Goal: Task Accomplishment & Management: Manage account settings

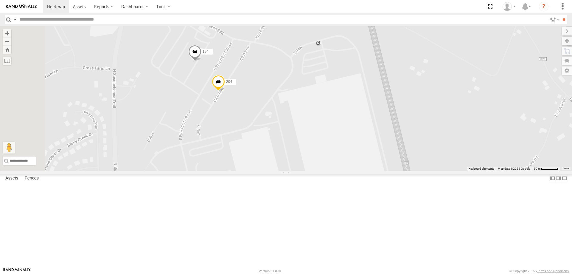
drag, startPoint x: 214, startPoint y: 95, endPoint x: 278, endPoint y: 178, distance: 105.5
click at [278, 171] on div "210 204 209 2 194 197 172" at bounding box center [286, 98] width 572 height 144
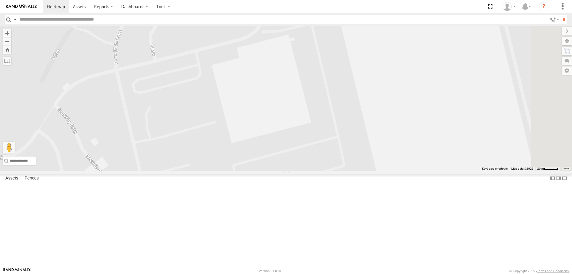
drag, startPoint x: 330, startPoint y: 205, endPoint x: 306, endPoint y: 81, distance: 125.9
click at [310, 100] on div "210 204 209 194 600459" at bounding box center [286, 98] width 572 height 144
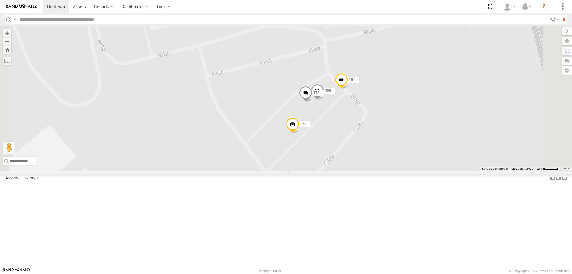
drag, startPoint x: 370, startPoint y: 175, endPoint x: 334, endPoint y: 109, distance: 75.7
click at [334, 109] on div "210 204 209 194 600459 188 175 197 172" at bounding box center [286, 98] width 572 height 144
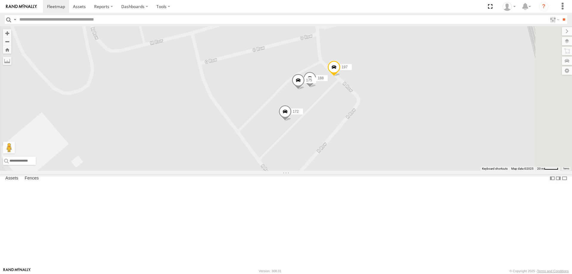
click at [62, 18] on input "text" at bounding box center [282, 19] width 530 height 9
type input "***"
click at [560, 15] on input "**" at bounding box center [563, 19] width 7 height 9
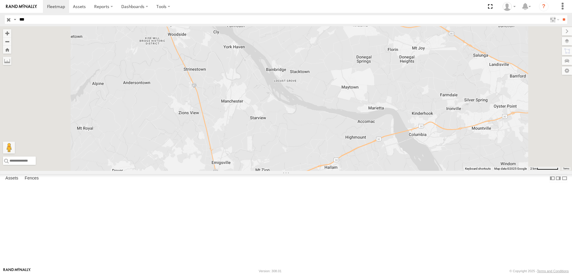
click at [0, 0] on div "168" at bounding box center [0, 0] width 0 height 0
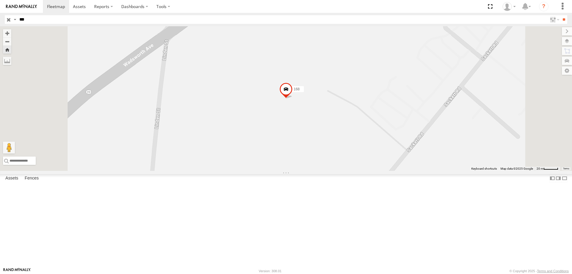
click at [0, 0] on span at bounding box center [0, 0] width 0 height 0
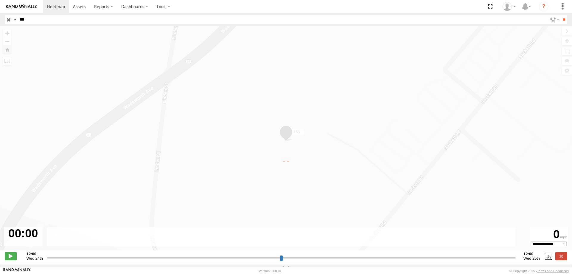
type input "**********"
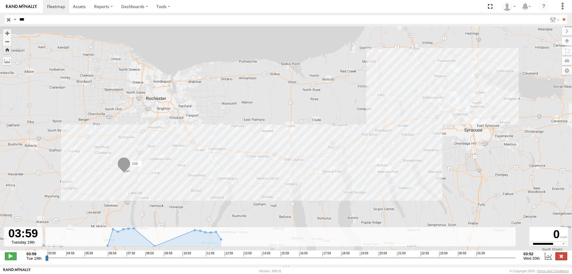
click at [563, 258] on label at bounding box center [561, 256] width 12 height 8
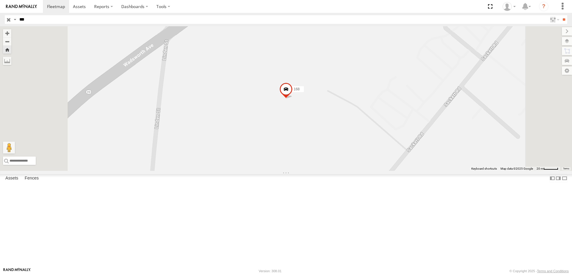
drag, startPoint x: 26, startPoint y: 41, endPoint x: 25, endPoint y: 52, distance: 11.9
click at [0, 0] on div "168 All Assets Avon Avon 42.90368 -77.7573 168 All Assets" at bounding box center [0, 0] width 0 height 0
click at [0, 0] on div "168 All Assets" at bounding box center [0, 0] width 0 height 0
click at [0, 0] on div "168" at bounding box center [0, 0] width 0 height 0
click at [0, 0] on link at bounding box center [0, 0] width 0 height 0
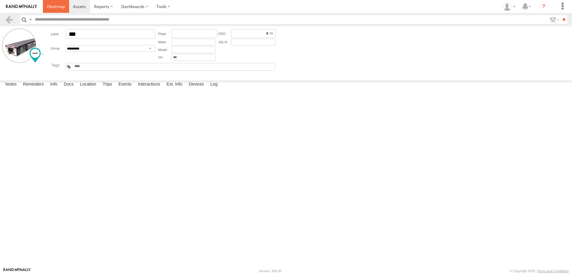
click at [55, 7] on span at bounding box center [56, 7] width 18 height 6
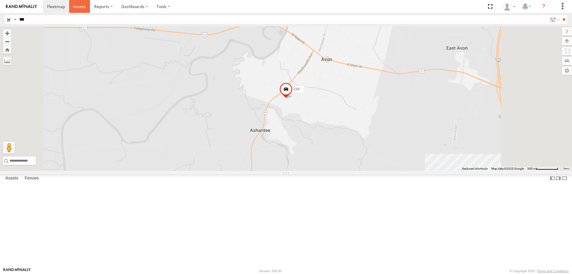
click at [80, 6] on span at bounding box center [79, 7] width 13 height 6
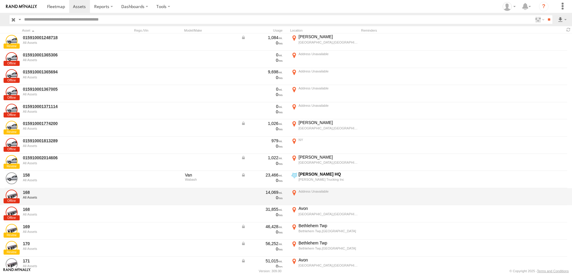
click at [52, 198] on div "All Assets" at bounding box center [64, 197] width 82 height 4
click at [27, 193] on link "168" at bounding box center [64, 191] width 82 height 5
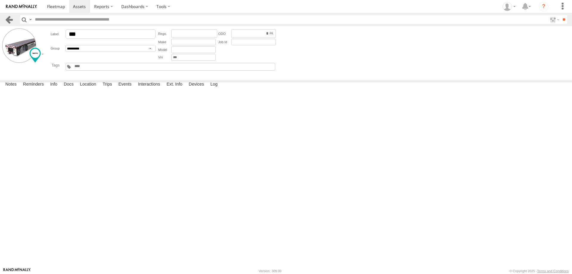
click at [9, 20] on link at bounding box center [9, 19] width 9 height 9
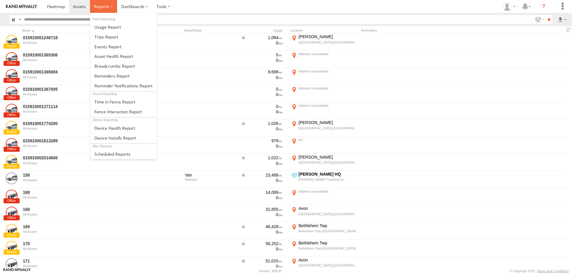
click at [104, 6] on span at bounding box center [101, 7] width 15 height 6
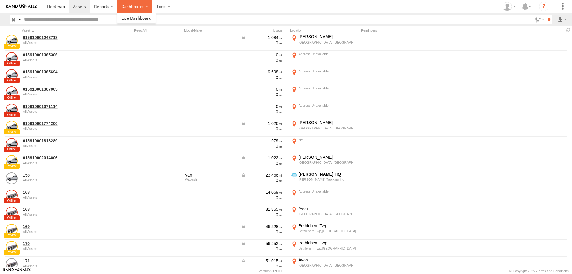
click at [135, 6] on label "Dashboards" at bounding box center [134, 6] width 35 height 13
click at [162, 6] on label at bounding box center [163, 6] width 22 height 13
click at [170, 17] on span at bounding box center [174, 18] width 34 height 6
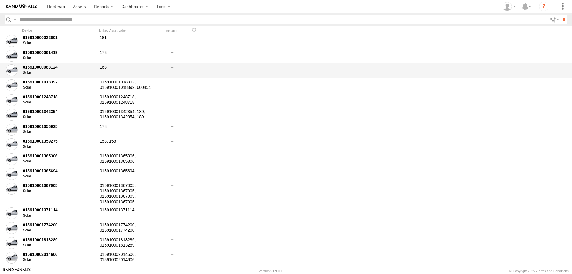
click at [104, 66] on div "168" at bounding box center [129, 71] width 60 height 14
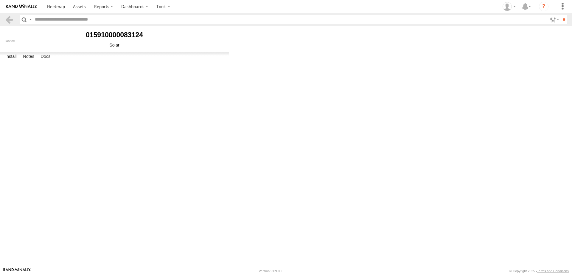
type input "***"
type input "*******"
type input "*"
click at [0, 0] on link "Uninstall" at bounding box center [0, 0] width 0 height 0
click at [0, 0] on button "Proceed" at bounding box center [0, 0] width 0 height 0
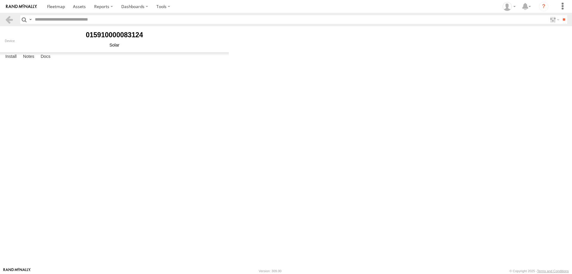
click at [0, 0] on button "OK" at bounding box center [0, 0] width 0 height 0
click at [9, 19] on link at bounding box center [9, 19] width 9 height 9
click at [168, 7] on label at bounding box center [163, 6] width 22 height 13
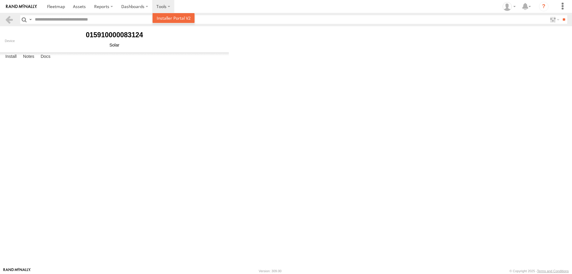
click at [173, 16] on span at bounding box center [174, 18] width 34 height 6
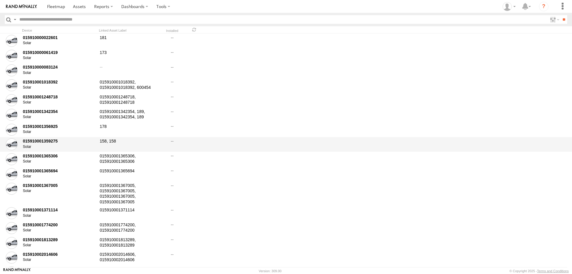
click at [117, 139] on div "158, 158" at bounding box center [129, 145] width 60 height 14
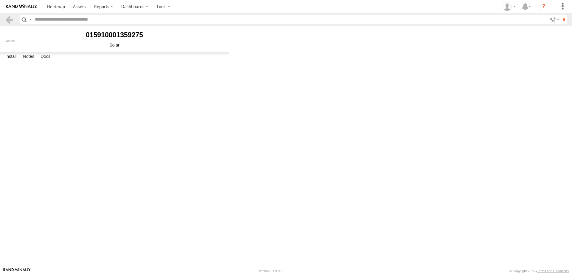
type input "***"
type input "*******"
type input "*"
click at [10, 22] on link at bounding box center [9, 19] width 9 height 9
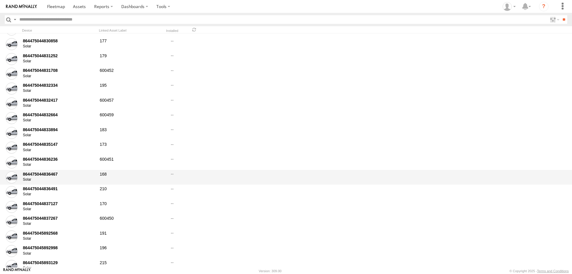
scroll to position [834, 0]
click at [112, 173] on div "168" at bounding box center [129, 177] width 60 height 14
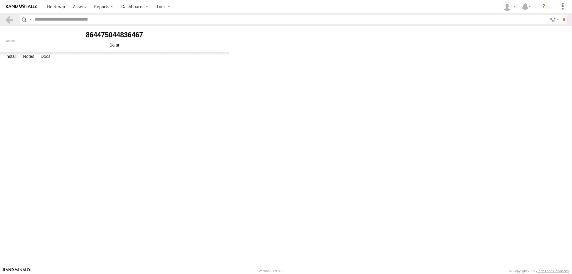
type input "***"
type input "*******"
type input "*"
click at [0, 0] on link "Uninstall" at bounding box center [0, 0] width 0 height 0
click at [0, 0] on button "Proceed" at bounding box center [0, 0] width 0 height 0
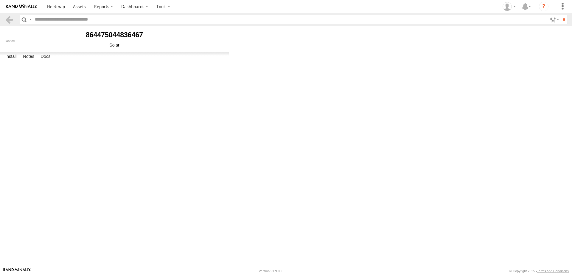
click at [0, 0] on button "OK" at bounding box center [0, 0] width 0 height 0
click at [8, 21] on link at bounding box center [9, 19] width 9 height 9
click at [57, 7] on span at bounding box center [56, 7] width 18 height 6
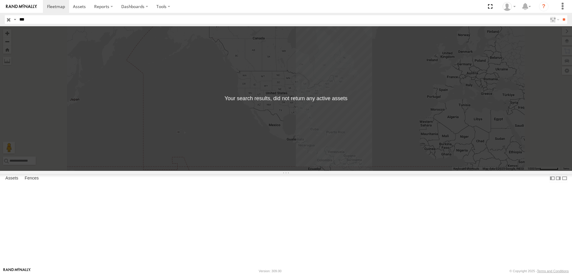
click at [7, 19] on input "button" at bounding box center [9, 19] width 8 height 9
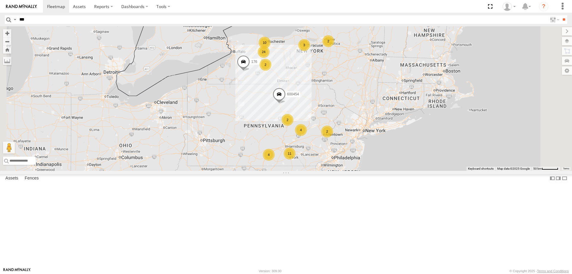
click at [37, 19] on input "***" at bounding box center [282, 19] width 530 height 9
type input "***"
click at [560, 15] on input "**" at bounding box center [563, 19] width 7 height 9
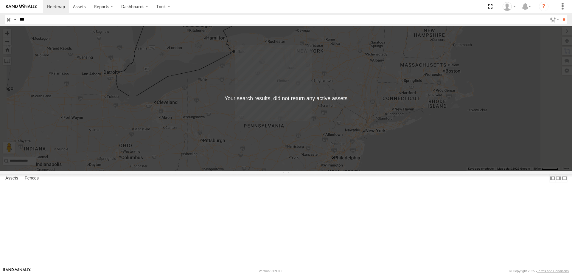
click at [7, 21] on input "button" at bounding box center [9, 19] width 8 height 9
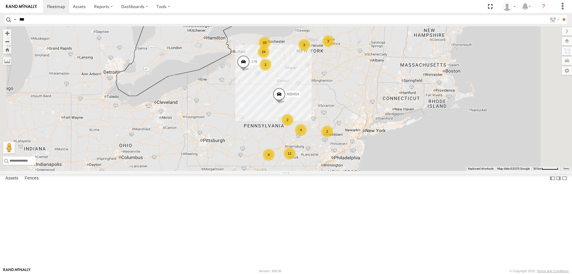
click at [0, 0] on div "189" at bounding box center [0, 0] width 0 height 0
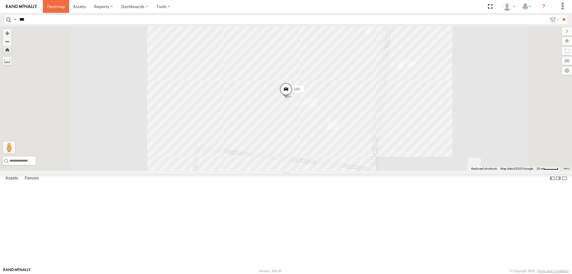
click at [54, 7] on span at bounding box center [56, 7] width 18 height 6
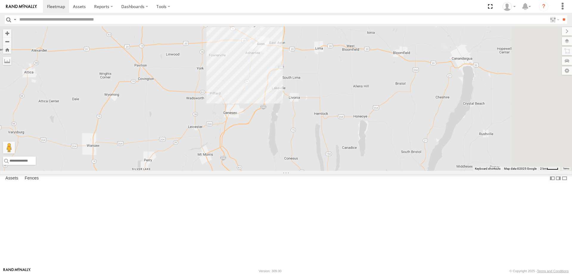
drag, startPoint x: 345, startPoint y: 74, endPoint x: 276, endPoint y: 188, distance: 133.6
click at [277, 171] on div "176 600454 191 213 203" at bounding box center [286, 98] width 572 height 144
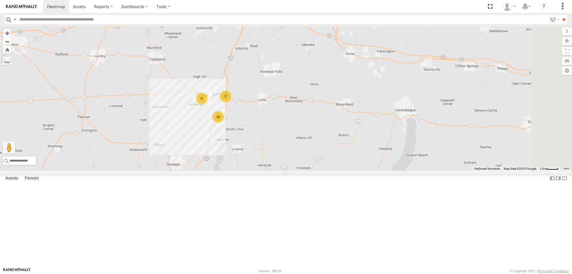
drag, startPoint x: 303, startPoint y: 163, endPoint x: 270, endPoint y: 184, distance: 39.9
click at [270, 171] on div "176 600454 191 213 203 16 6 2" at bounding box center [286, 98] width 572 height 144
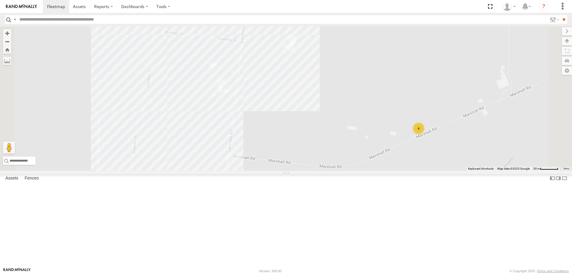
drag, startPoint x: 255, startPoint y: 109, endPoint x: 303, endPoint y: 207, distance: 109.0
click at [300, 171] on div "176 600454 191 213 203 205 015910001813289 208 4" at bounding box center [286, 98] width 572 height 144
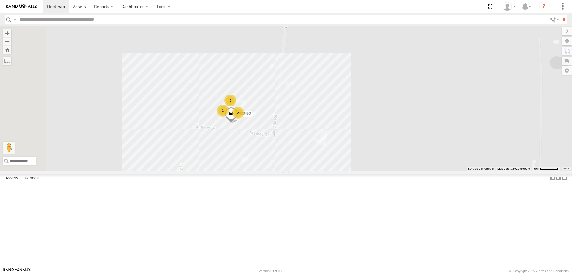
drag, startPoint x: 290, startPoint y: 144, endPoint x: 295, endPoint y: 188, distance: 44.7
click at [295, 171] on div "176 600454 191 213 203 205 015910001813289 208 4 3 600450 3 2" at bounding box center [286, 98] width 572 height 144
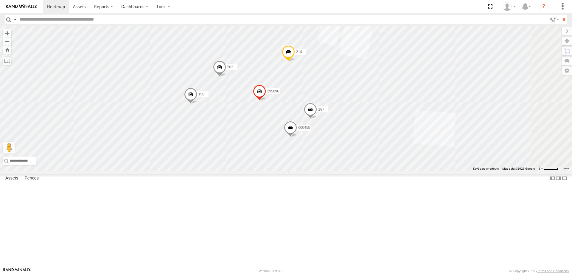
drag, startPoint x: 281, startPoint y: 144, endPoint x: 276, endPoint y: 178, distance: 34.7
click at [276, 171] on div "176 600454 191 213 203 205 015910001813289 208 600450 158 295096 187 600455 202…" at bounding box center [286, 98] width 572 height 144
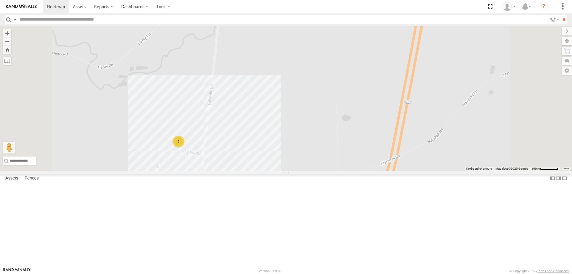
scroll to position [278, 0]
click at [165, 8] on label at bounding box center [163, 6] width 22 height 13
click at [170, 15] on link at bounding box center [173, 18] width 42 height 10
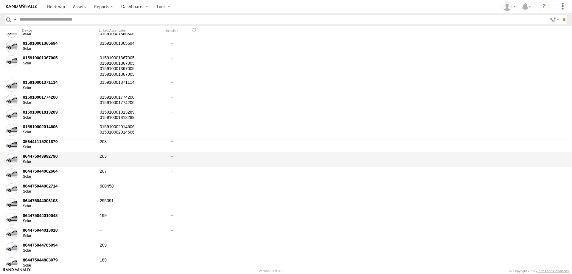
scroll to position [179, 0]
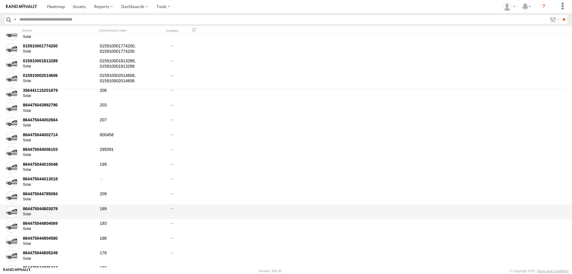
click at [90, 208] on div "864475044803079" at bounding box center [59, 208] width 73 height 5
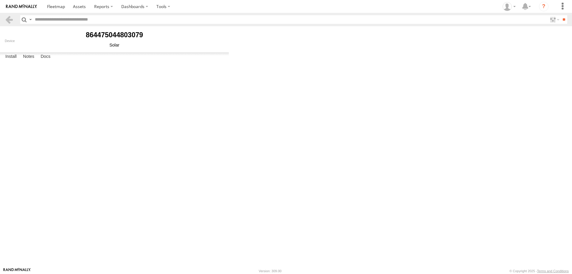
type input "***"
type input "*******"
type input "*"
click at [8, 21] on link at bounding box center [9, 19] width 9 height 9
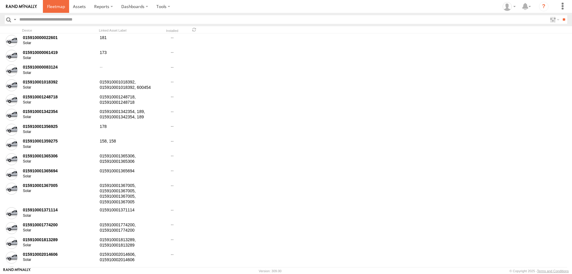
click at [55, 8] on span at bounding box center [56, 7] width 18 height 6
